Goal: Information Seeking & Learning: Learn about a topic

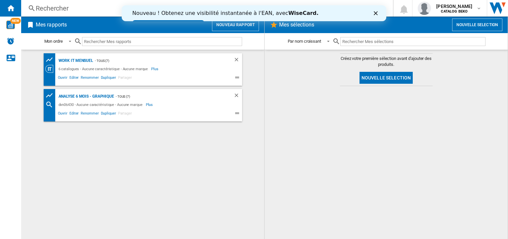
click at [51, 15] on div "Rechercher Rechercher 0 [PERSON_NAME] CATALOG BEKO CATALOG BEKO Mes paramètres …" at bounding box center [264, 8] width 487 height 17
click at [57, 9] on div "Rechercher" at bounding box center [206, 8] width 340 height 9
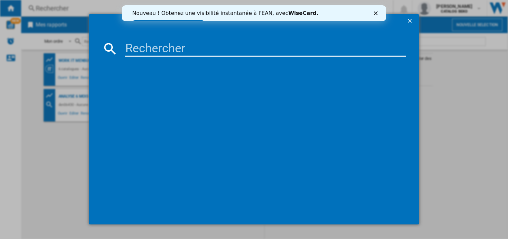
click at [177, 51] on input at bounding box center [265, 49] width 281 height 16
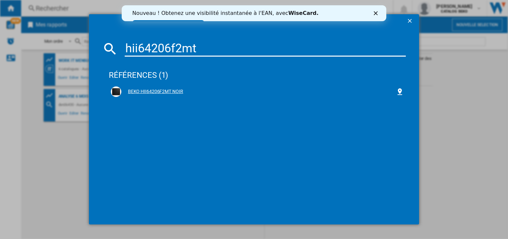
type input "hii64206f2mt"
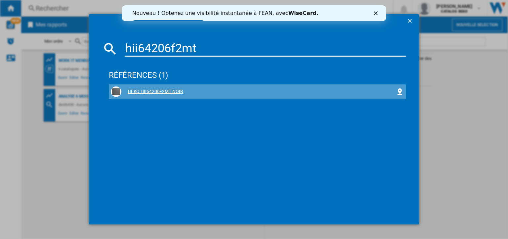
click at [154, 88] on div "BEKO HII64206F2MT NOIR" at bounding box center [257, 91] width 293 height 11
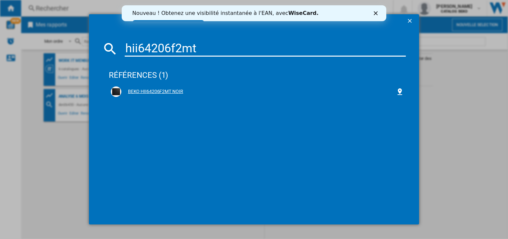
click at [157, 90] on div "BEKO HII64206F2MT NOIR" at bounding box center [258, 91] width 275 height 7
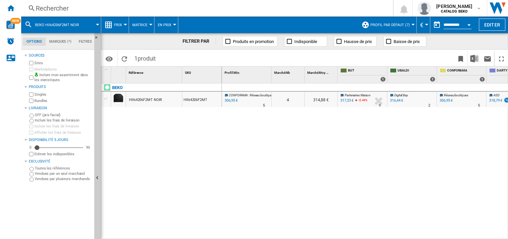
click at [467, 24] on button "Open calendar" at bounding box center [469, 24] width 12 height 12
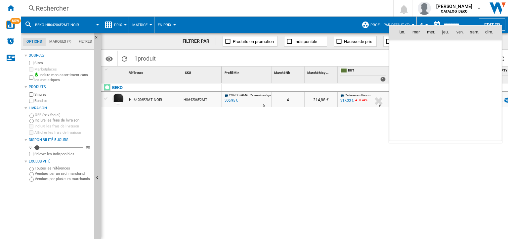
scroll to position [3157, 0]
click at [467, 24] on div at bounding box center [254, 119] width 508 height 239
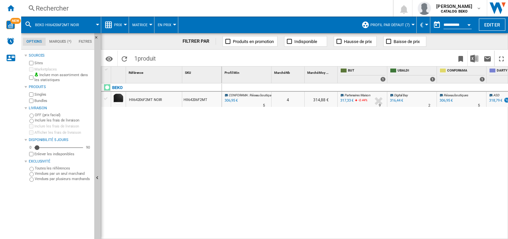
click at [406, 22] on button "Profil par défaut (7)" at bounding box center [392, 25] width 43 height 17
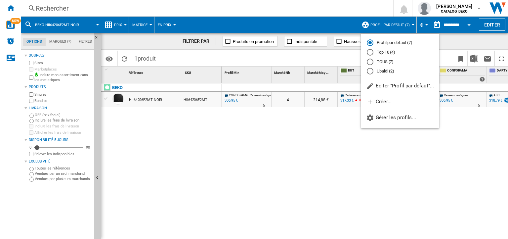
click at [406, 22] on md-backdrop at bounding box center [254, 119] width 508 height 239
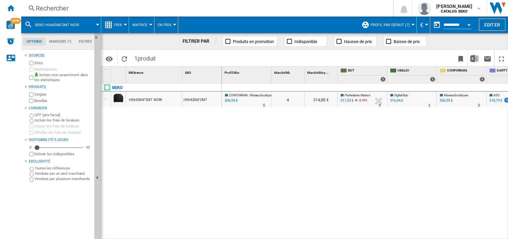
click at [122, 22] on button "Prix" at bounding box center [119, 25] width 11 height 17
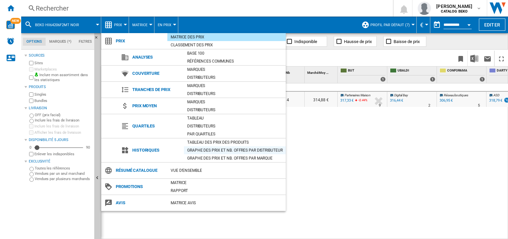
click at [193, 147] on div "Graphe des prix et nb. offres par distributeur" at bounding box center [235, 150] width 102 height 7
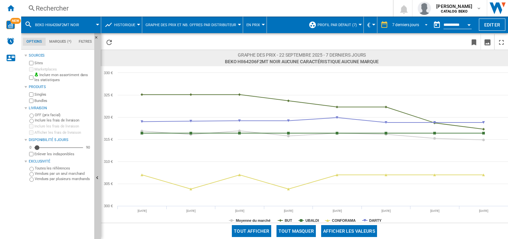
click at [401, 21] on md-select-value "7 derniers jours" at bounding box center [411, 25] width 39 height 10
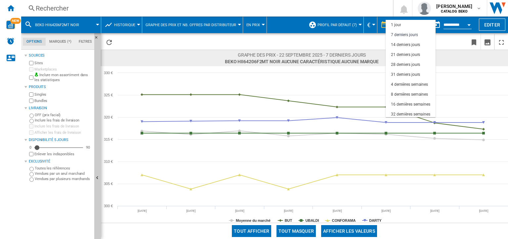
scroll to position [10, 0]
click at [343, 15] on md-backdrop at bounding box center [254, 119] width 508 height 239
